Goal: Information Seeking & Learning: Learn about a topic

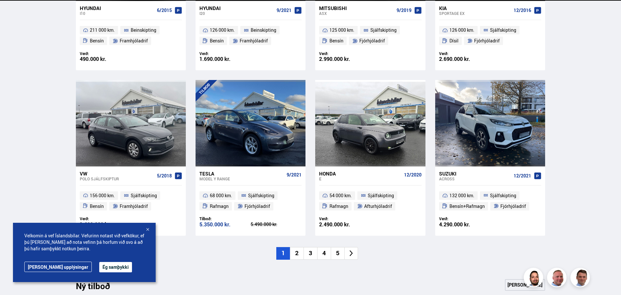
click at [320, 262] on div "Nýtt á skrá Sjá meira Hyundai i10 6/2015 211 000 km. Beinskipting [GEOGRAPHIC_D…" at bounding box center [311, 85] width 480 height 388
click at [321, 256] on li "4" at bounding box center [324, 253] width 14 height 13
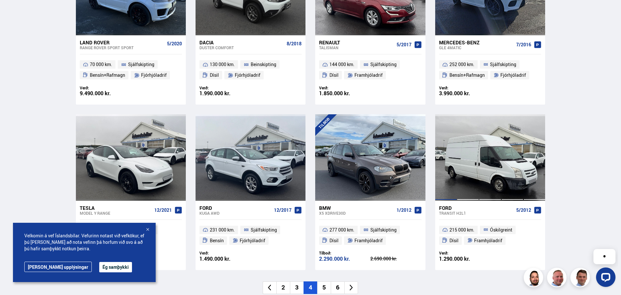
scroll to position [377, 0]
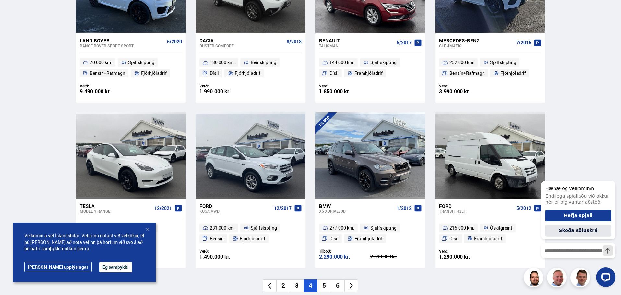
click at [324, 288] on li "5" at bounding box center [324, 286] width 14 height 13
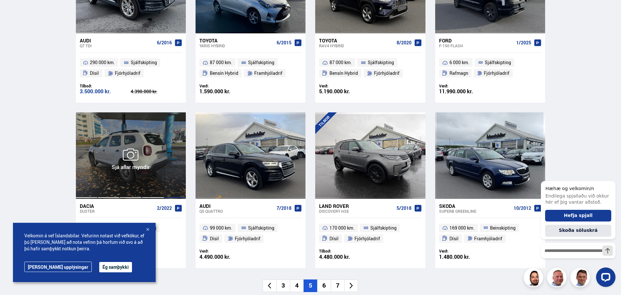
click at [176, 137] on div at bounding box center [175, 155] width 22 height 86
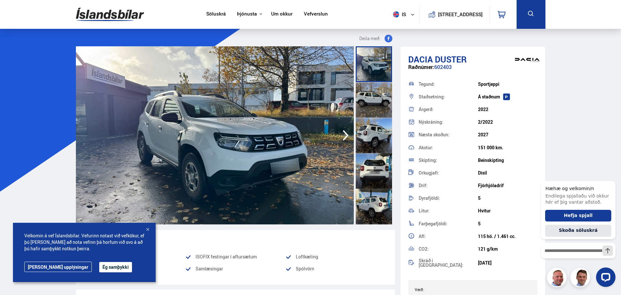
click at [236, 158] on img at bounding box center [215, 135] width 278 height 178
click at [239, 157] on img at bounding box center [215, 135] width 278 height 178
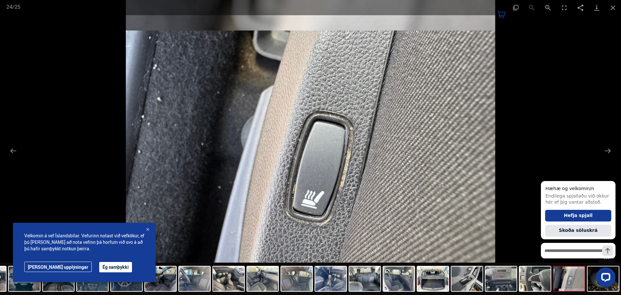
click at [96, 276] on div "Velkomin á vef Íslandsbílar. Vefurinn notast við vefkökur, ef þú [PERSON_NAME] …" at bounding box center [84, 252] width 143 height 59
click at [99, 271] on button "Ég samþykki" at bounding box center [115, 267] width 33 height 10
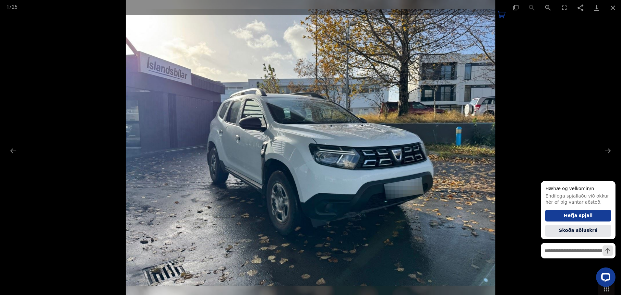
drag, startPoint x: 135, startPoint y: 94, endPoint x: 108, endPoint y: 93, distance: 26.6
click at [131, 94] on img at bounding box center [310, 147] width 369 height 295
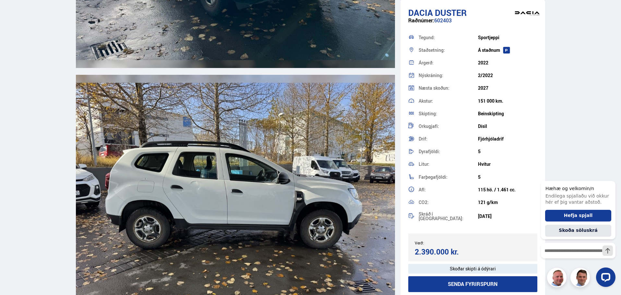
scroll to position [810, 0]
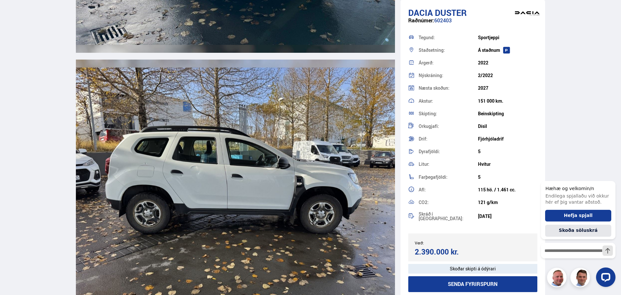
drag, startPoint x: 517, startPoint y: 221, endPoint x: 439, endPoint y: 150, distance: 105.8
click at [439, 150] on div "Tegund: Sportjeppi Staðsetning: Á [GEOGRAPHIC_DATA] Árgerð: 2022 Nýskráning: 2/…" at bounding box center [472, 127] width 129 height 193
click at [439, 151] on div "Dyrafjöldi:" at bounding box center [447, 151] width 59 height 5
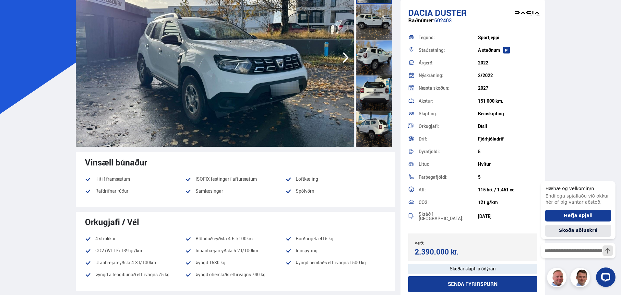
scroll to position [0, 0]
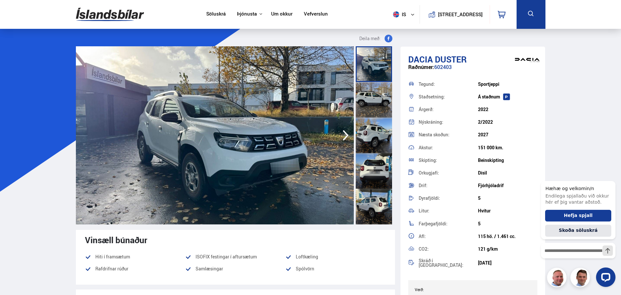
drag, startPoint x: 105, startPoint y: 26, endPoint x: 111, endPoint y: 20, distance: 7.3
click at [106, 25] on div "Söluskrá Þjónusta Íslandsbílar [DOMAIN_NAME] Íslandsvörn Leiðbeiningar Um okkur…" at bounding box center [311, 14] width 480 height 29
click at [111, 20] on img at bounding box center [110, 14] width 68 height 21
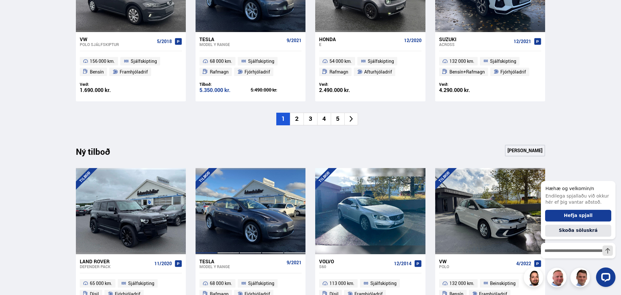
scroll to position [551, 0]
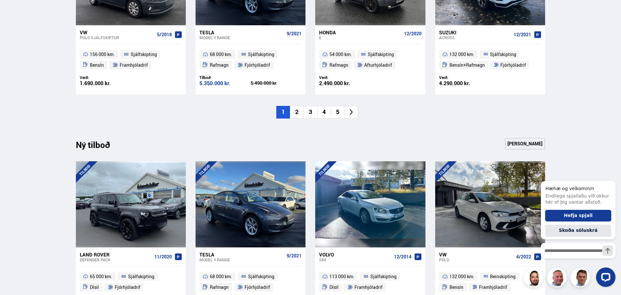
click at [295, 112] on li "2" at bounding box center [297, 112] width 14 height 13
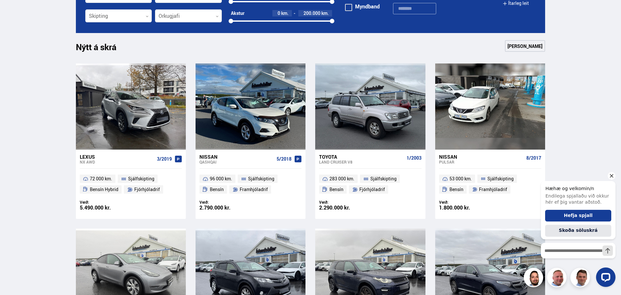
scroll to position [259, 0]
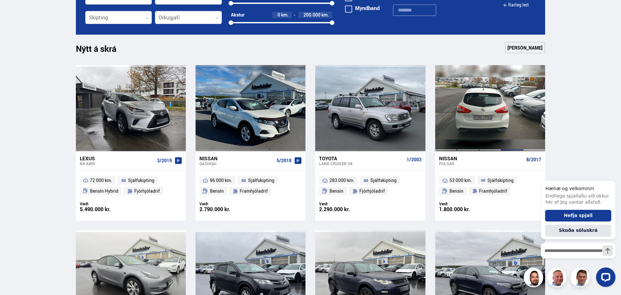
click at [506, 101] on div at bounding box center [512, 108] width 22 height 86
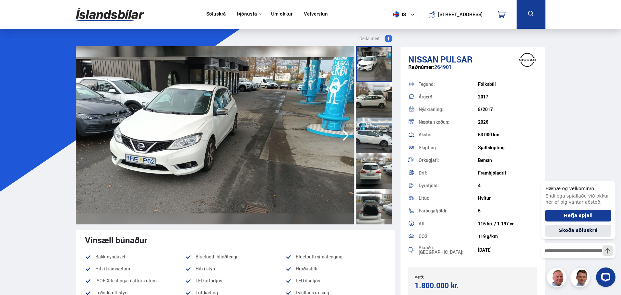
scroll to position [13, 0]
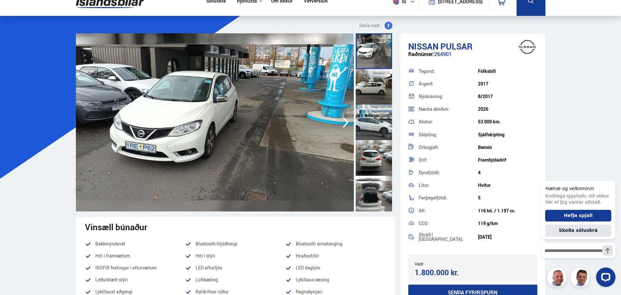
click at [240, 123] on img at bounding box center [215, 122] width 278 height 178
